Goal: Navigation & Orientation: Find specific page/section

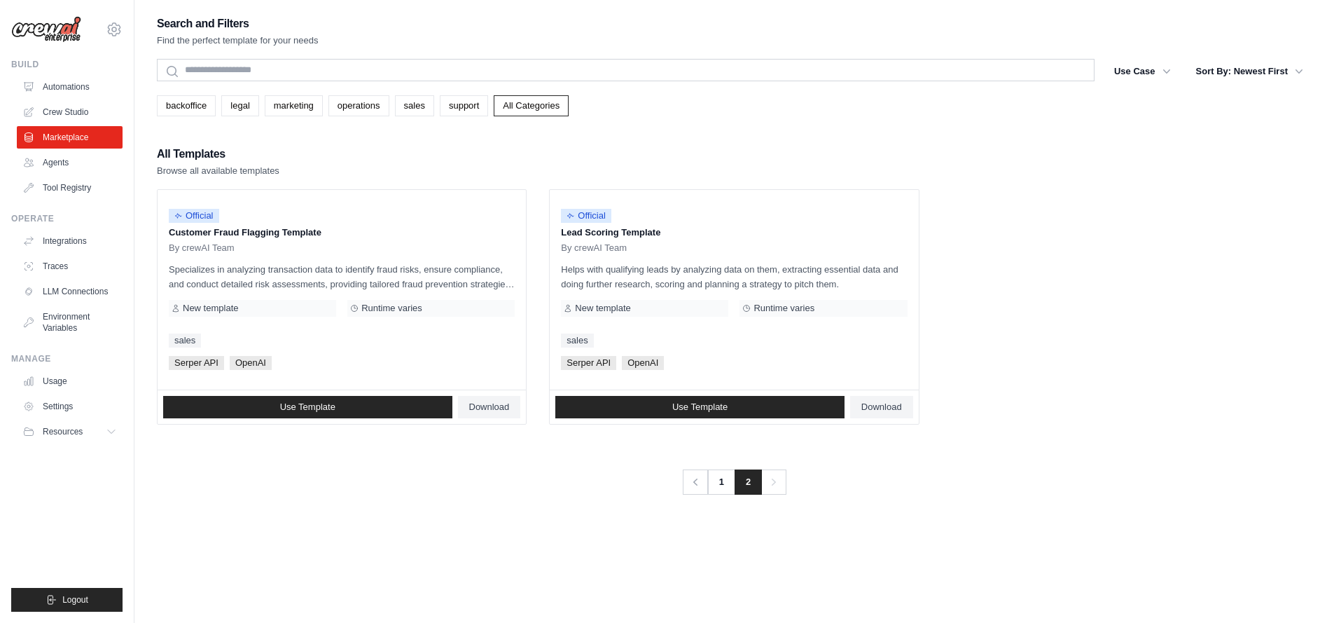
scroll to position [28, 0]
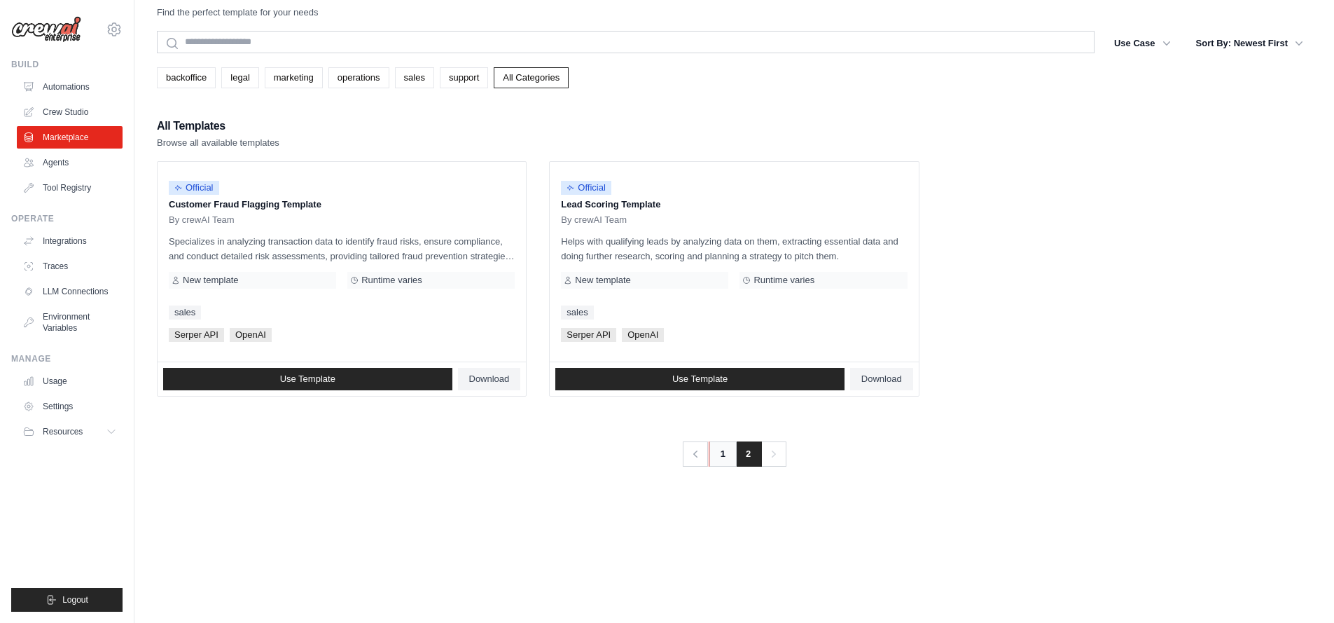
click at [718, 457] on link "1" at bounding box center [723, 453] width 28 height 25
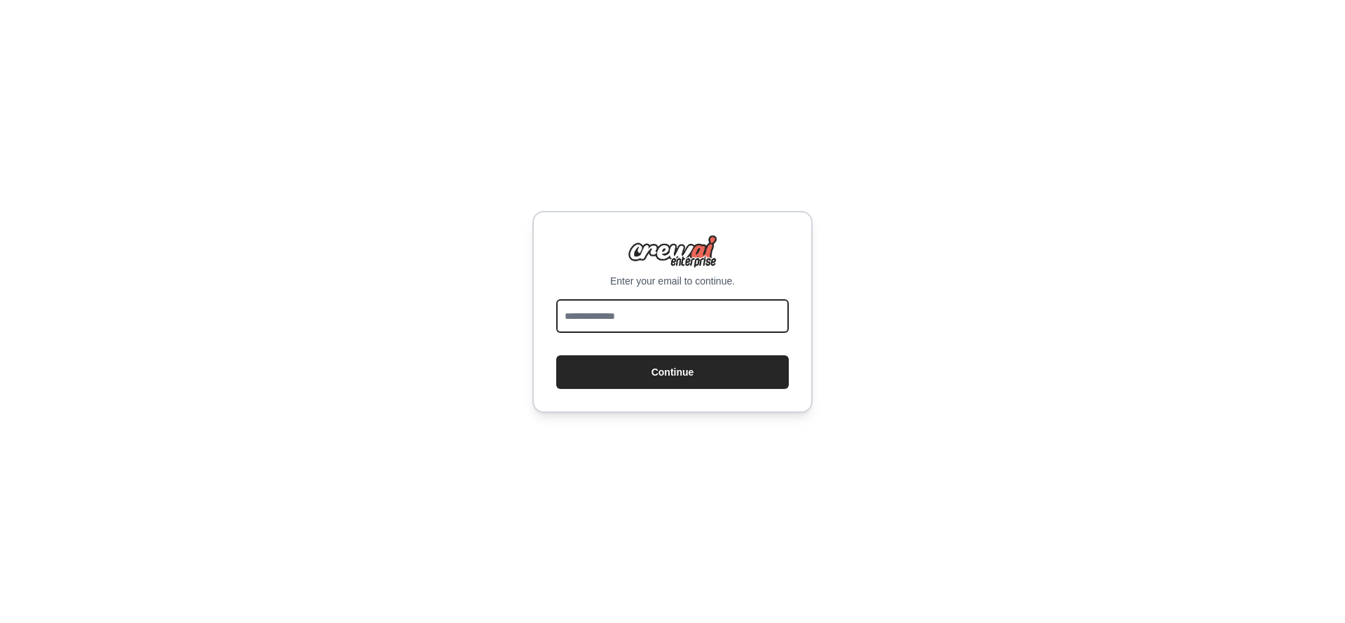
click at [601, 314] on input "email" at bounding box center [672, 316] width 233 height 34
type input "**********"
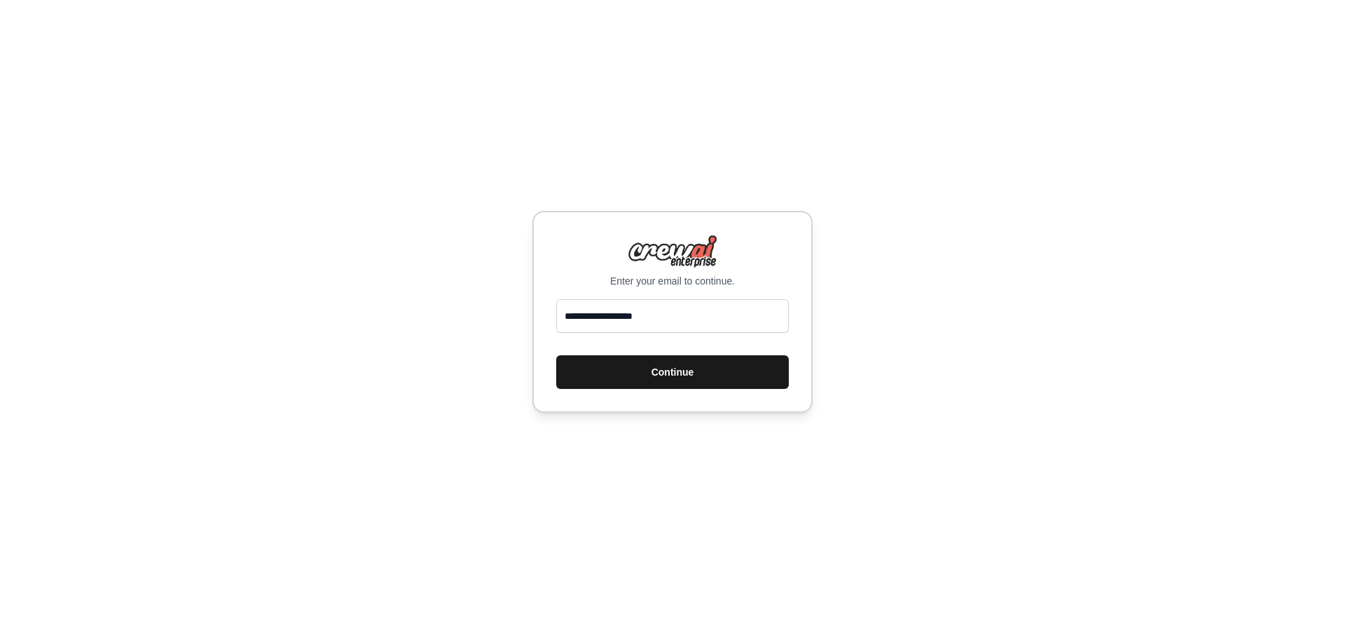
click at [675, 384] on button "Continue" at bounding box center [672, 372] width 233 height 34
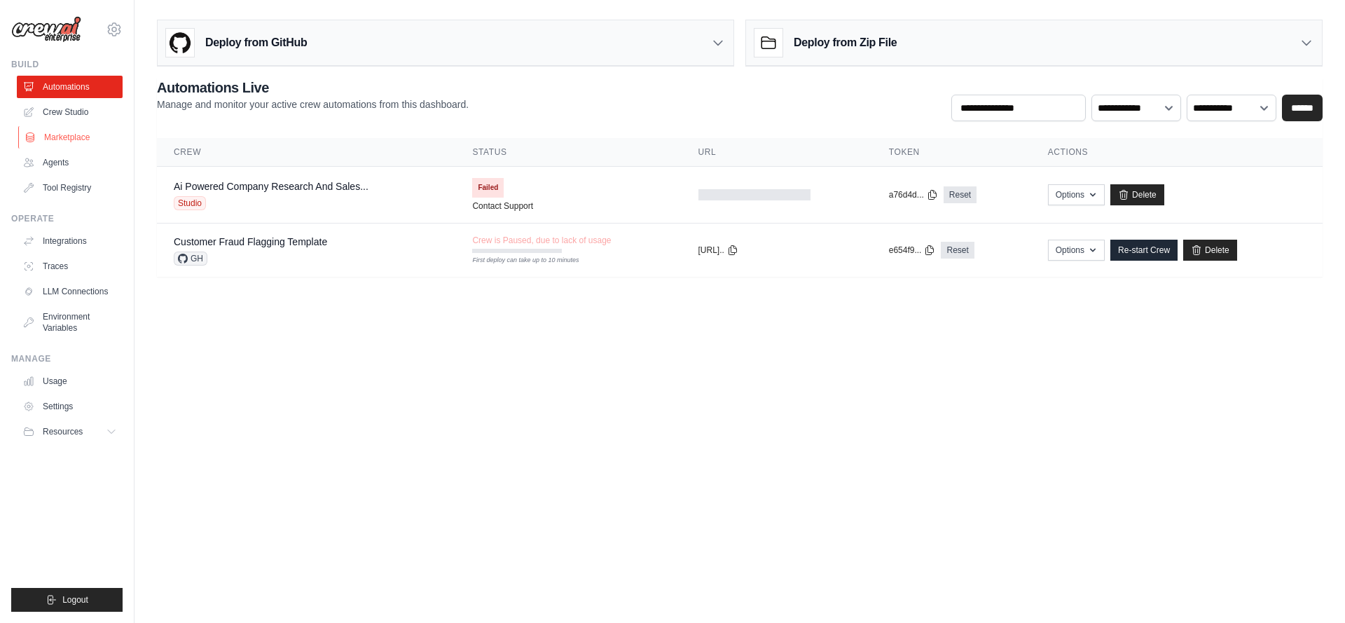
click at [70, 144] on link "Marketplace" at bounding box center [71, 137] width 106 height 22
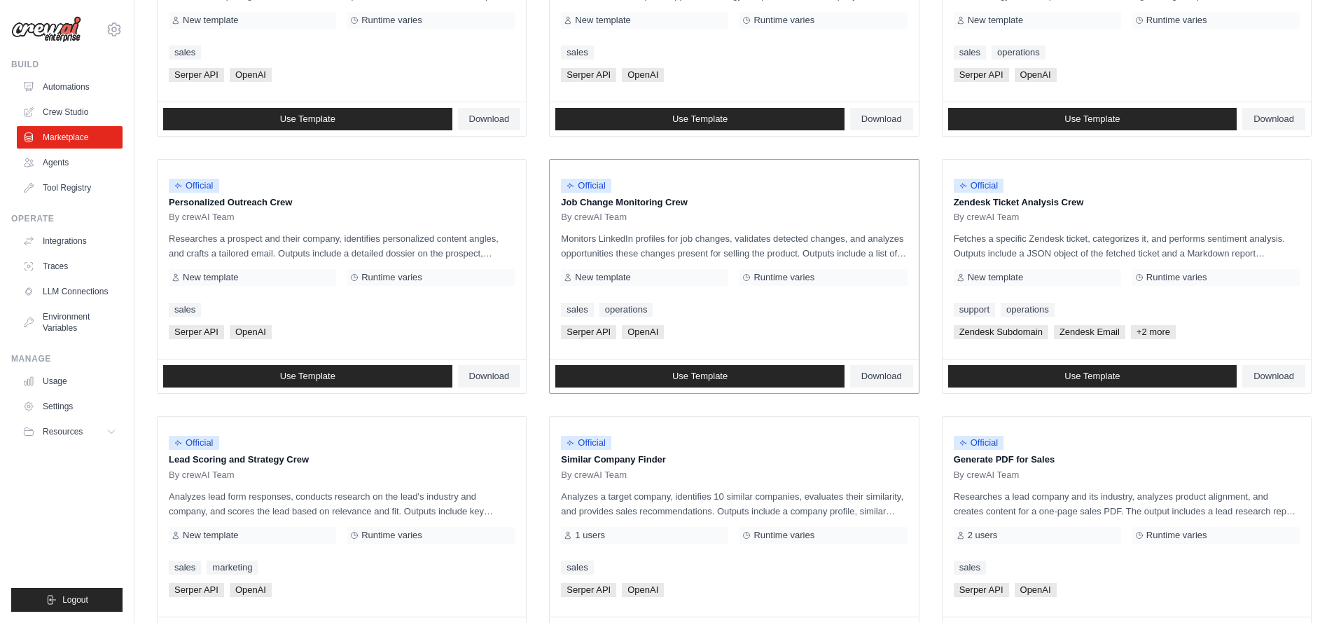
scroll to position [675, 0]
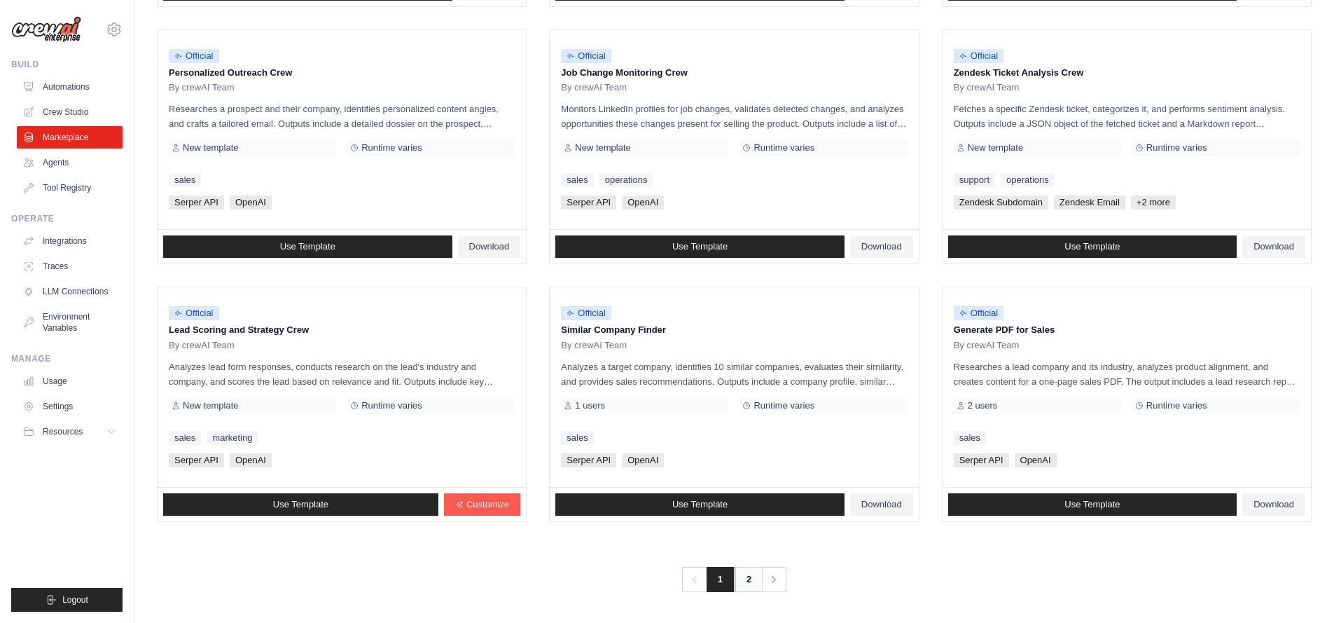
click at [751, 573] on link "2" at bounding box center [749, 579] width 28 height 25
